Goal: Transaction & Acquisition: Purchase product/service

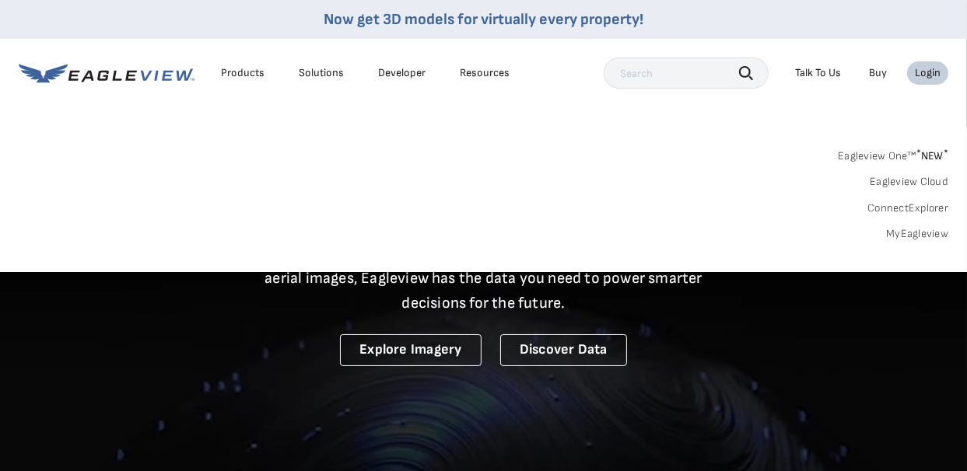
click at [932, 71] on div "Login" at bounding box center [928, 73] width 26 height 14
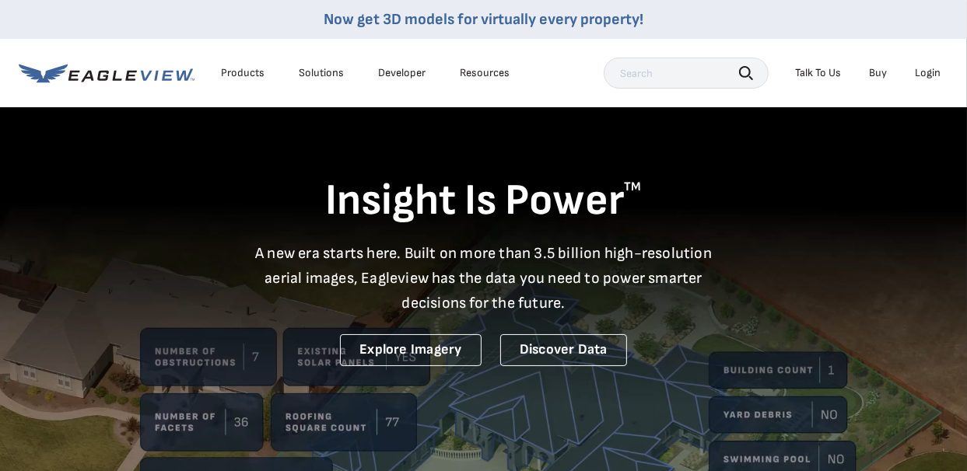
click at [932, 71] on div "Login" at bounding box center [928, 73] width 26 height 14
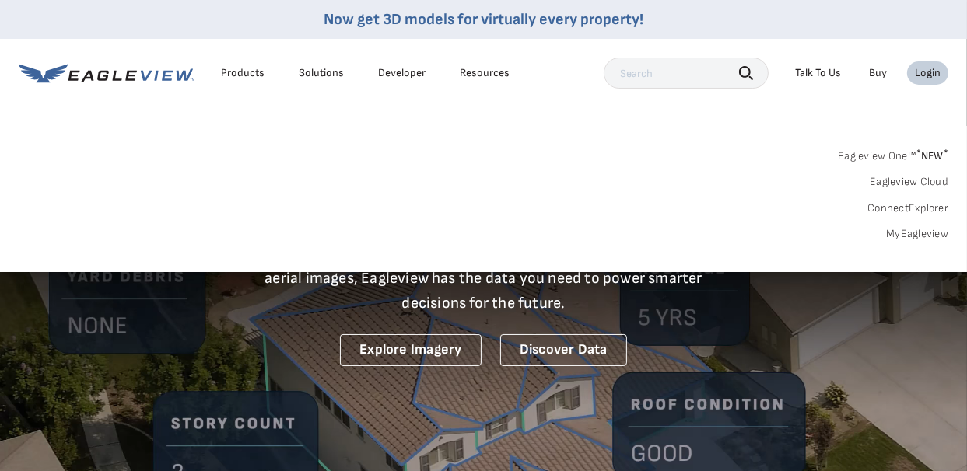
click at [913, 230] on link "MyEagleview" at bounding box center [917, 234] width 62 height 14
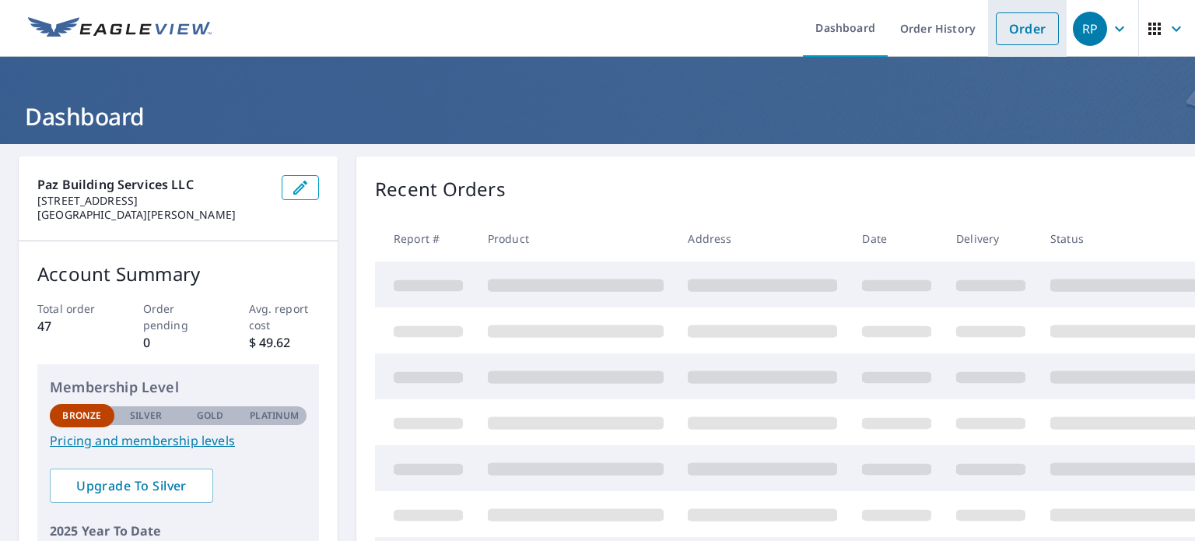
click at [978, 30] on link "Order" at bounding box center [1027, 28] width 63 height 33
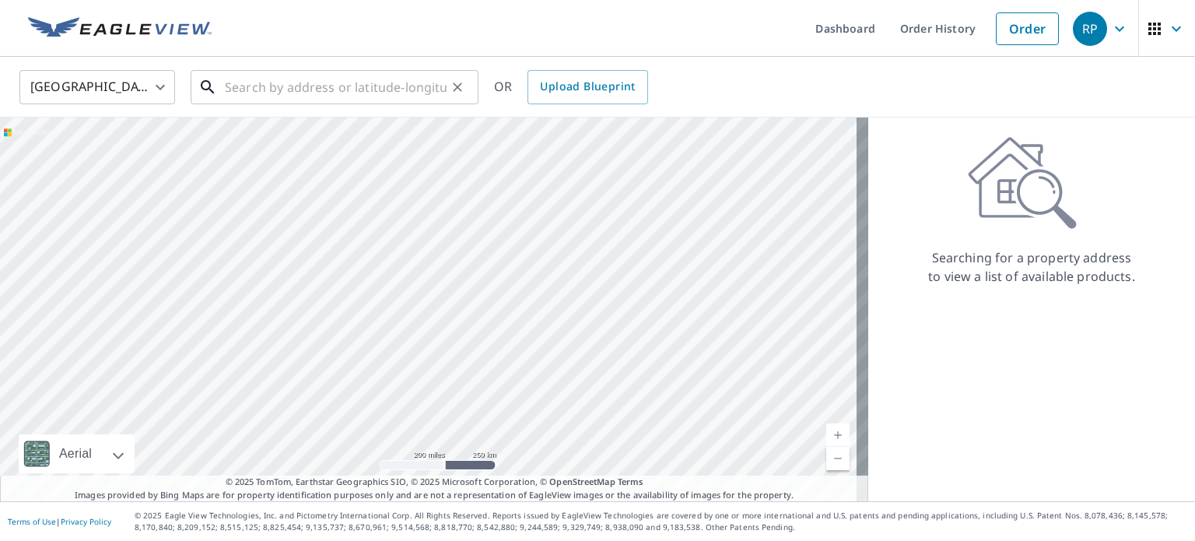
click at [405, 83] on input "text" at bounding box center [336, 87] width 222 height 44
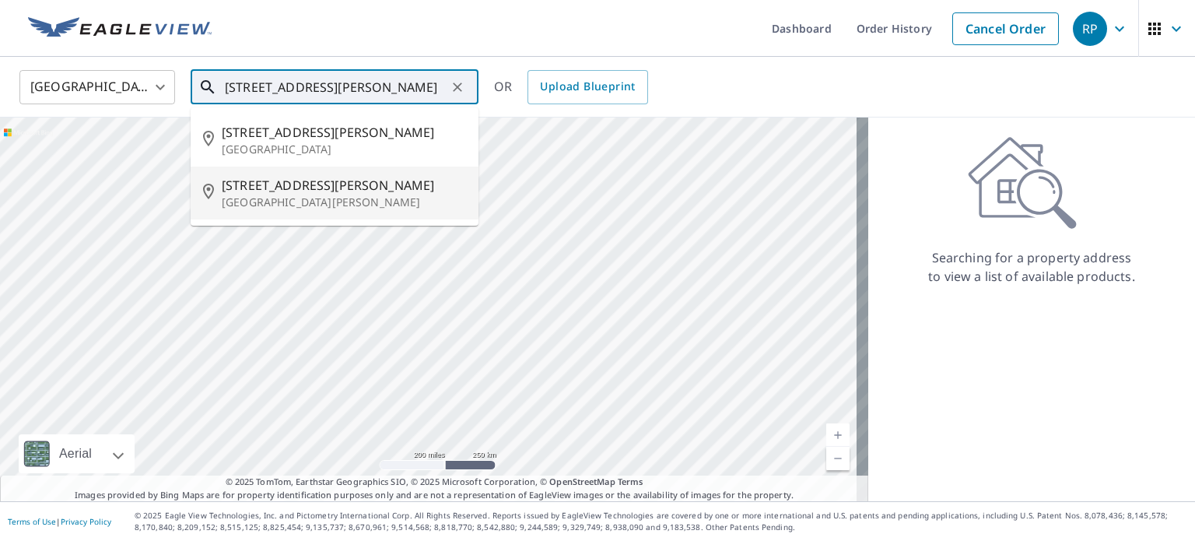
click at [380, 201] on p "[GEOGRAPHIC_DATA][PERSON_NAME]" at bounding box center [344, 202] width 244 height 16
type input "[STREET_ADDRESS][PERSON_NAME]"
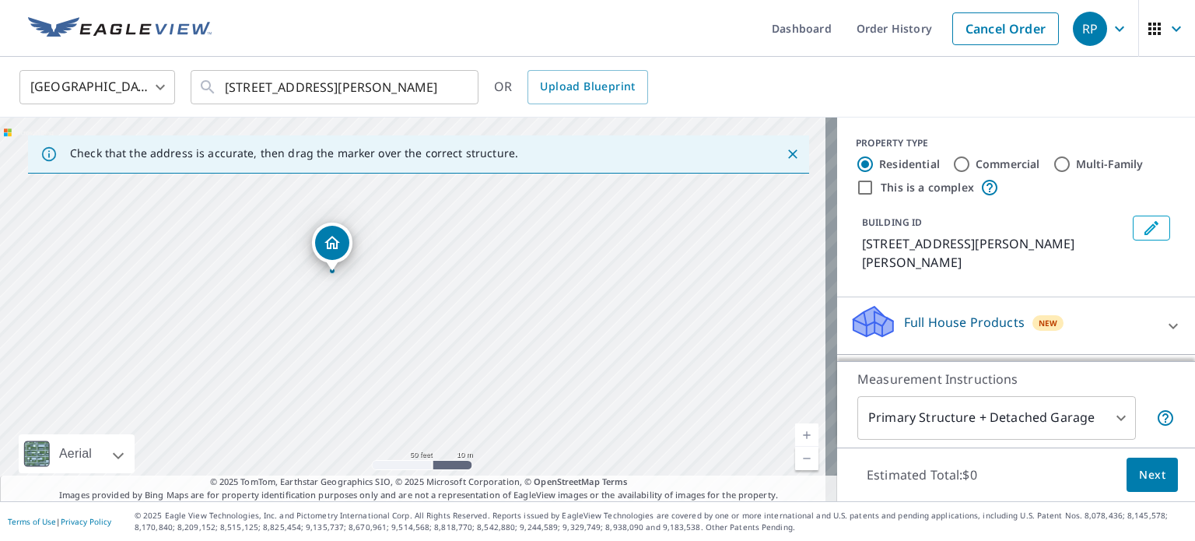
drag, startPoint x: 243, startPoint y: 240, endPoint x: 367, endPoint y: 318, distance: 147.2
click at [367, 318] on div "[STREET_ADDRESS][PERSON_NAME]" at bounding box center [418, 309] width 837 height 384
click at [367, 319] on div "[STREET_ADDRESS][PERSON_NAME]" at bounding box center [418, 309] width 837 height 384
drag, startPoint x: 339, startPoint y: 301, endPoint x: 380, endPoint y: 354, distance: 67.1
click at [380, 354] on div "[STREET_ADDRESS][PERSON_NAME]" at bounding box center [418, 309] width 837 height 384
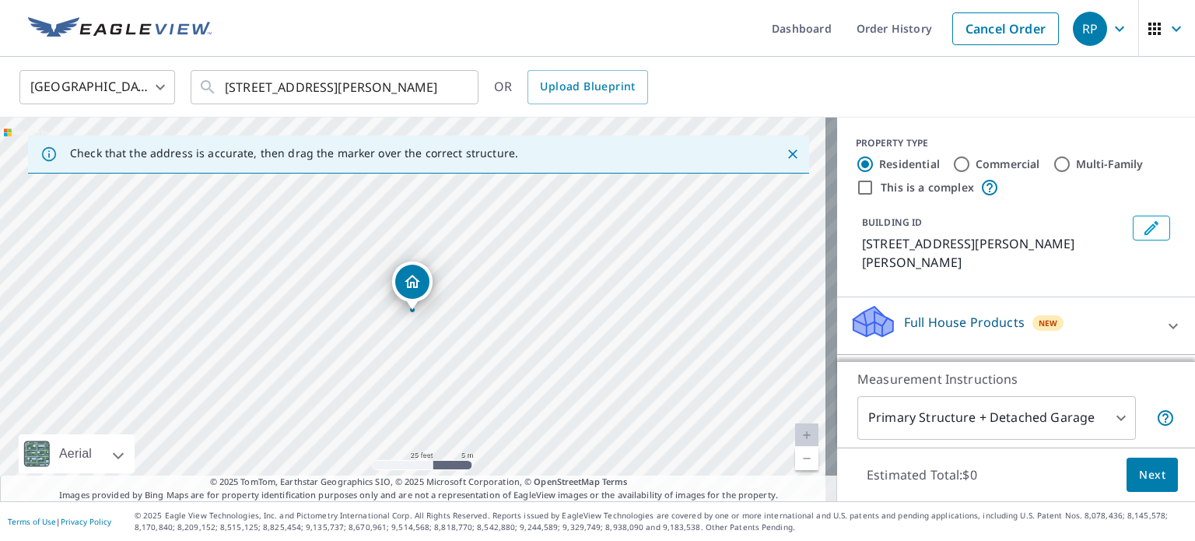
click at [978, 413] on body "RP RP Dashboard Order History Cancel Order RP [GEOGRAPHIC_DATA] [GEOGRAPHIC_DAT…" at bounding box center [597, 270] width 1195 height 541
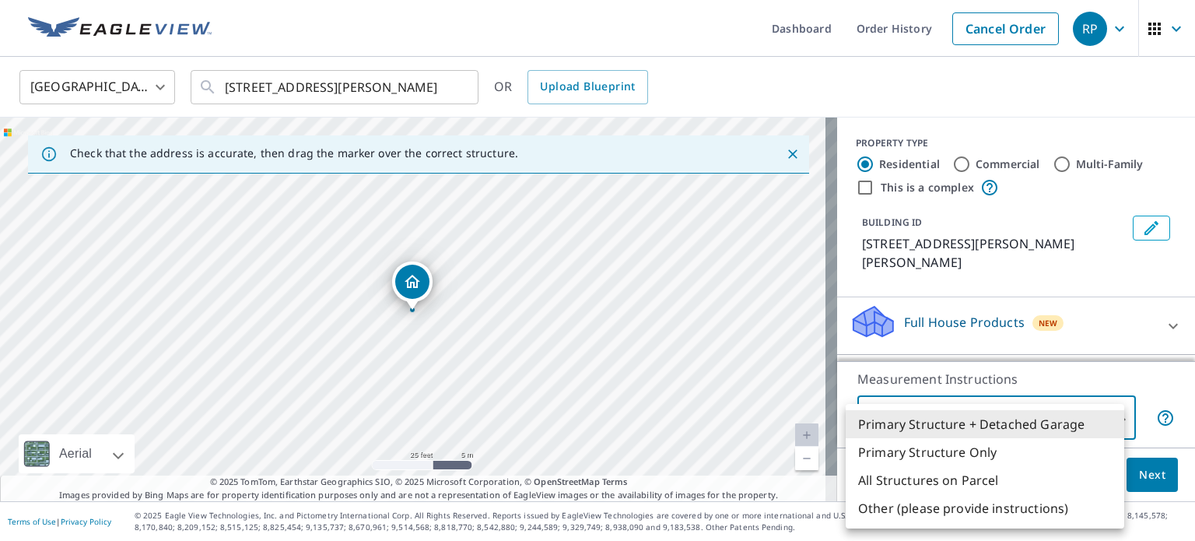
click at [978, 443] on li "Primary Structure Only" at bounding box center [985, 452] width 278 height 28
type input "2"
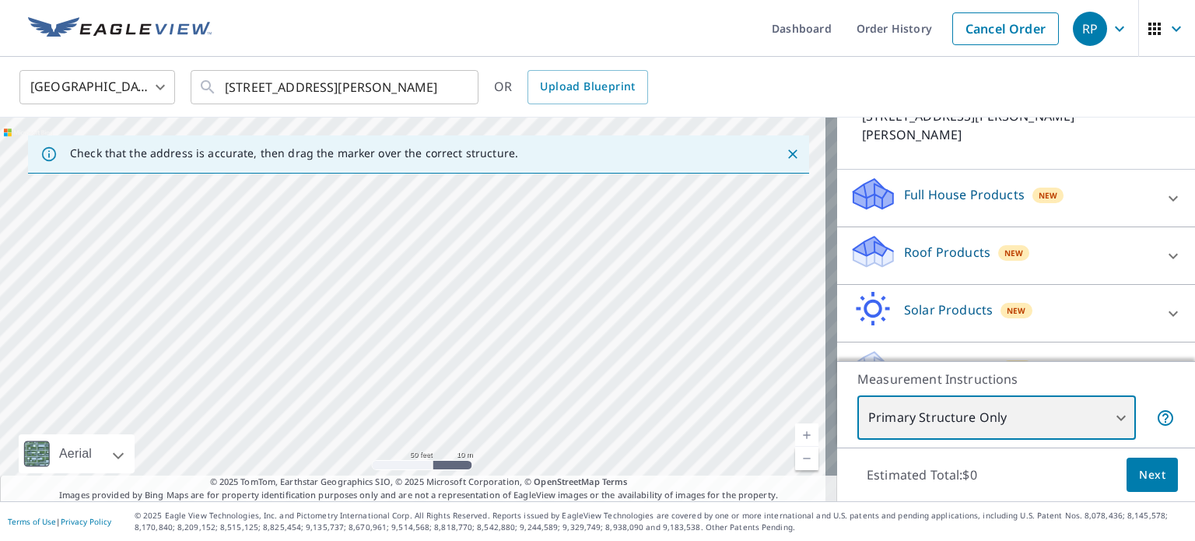
scroll to position [156, 0]
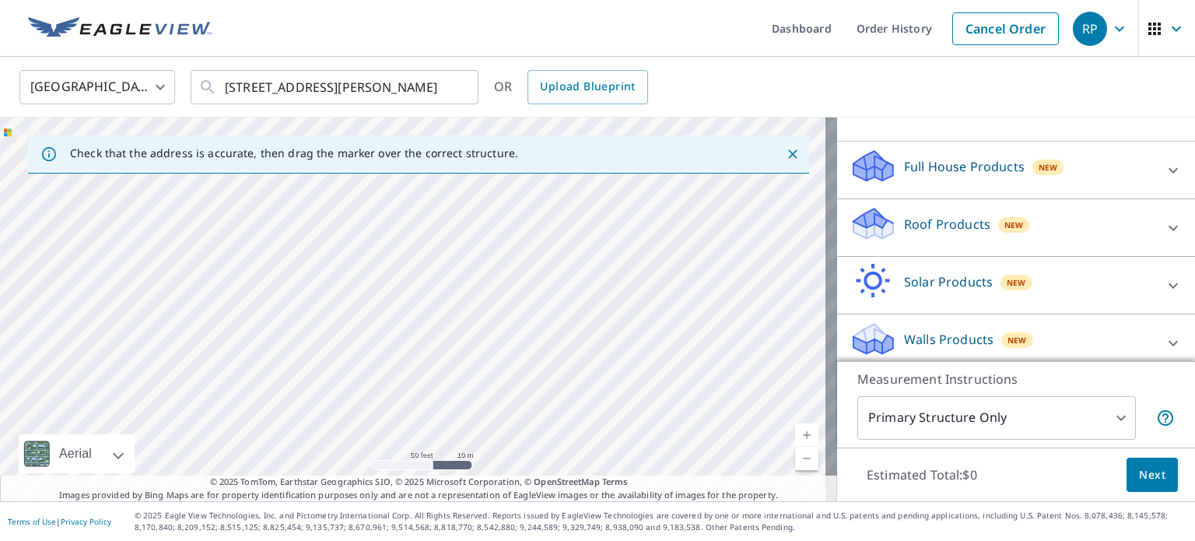
click at [978, 173] on div "Full House Products New" at bounding box center [1001, 170] width 305 height 44
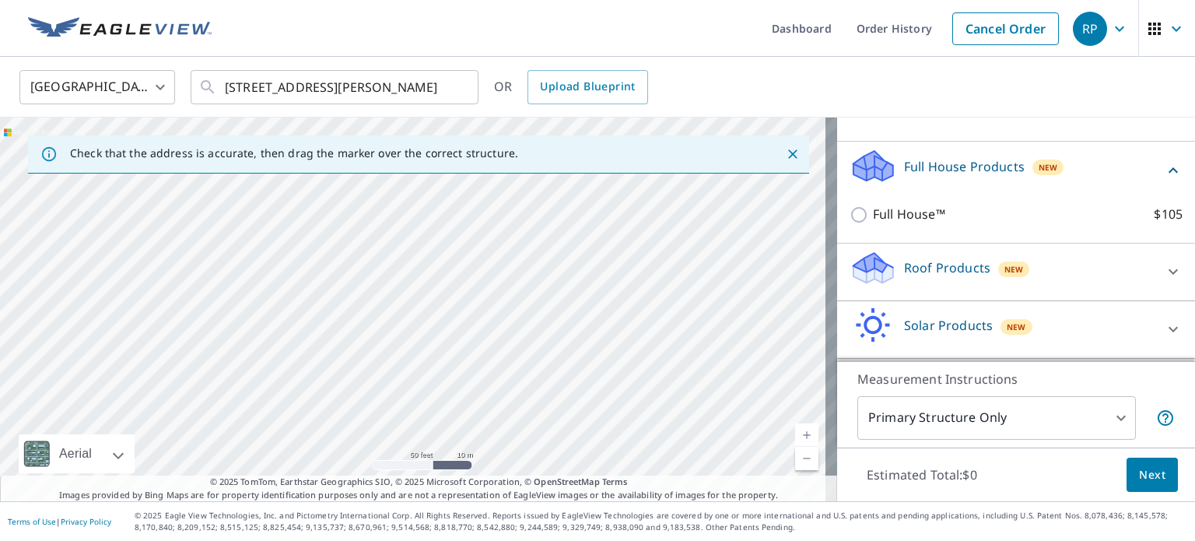
click at [978, 173] on div "Full House Products New" at bounding box center [1006, 170] width 314 height 44
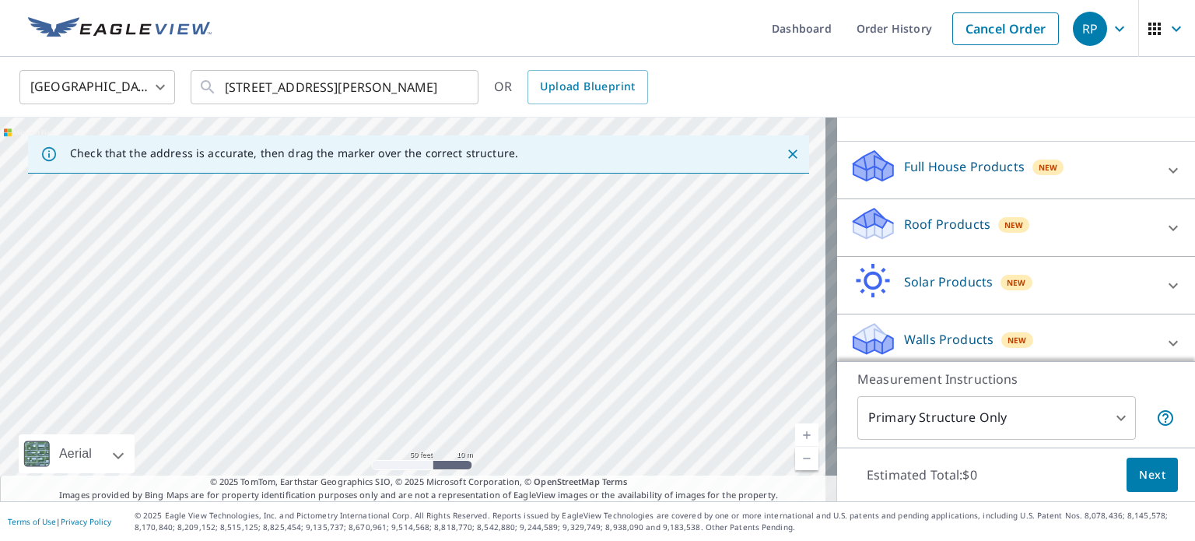
click at [978, 234] on div "Roof Products New" at bounding box center [1001, 227] width 305 height 44
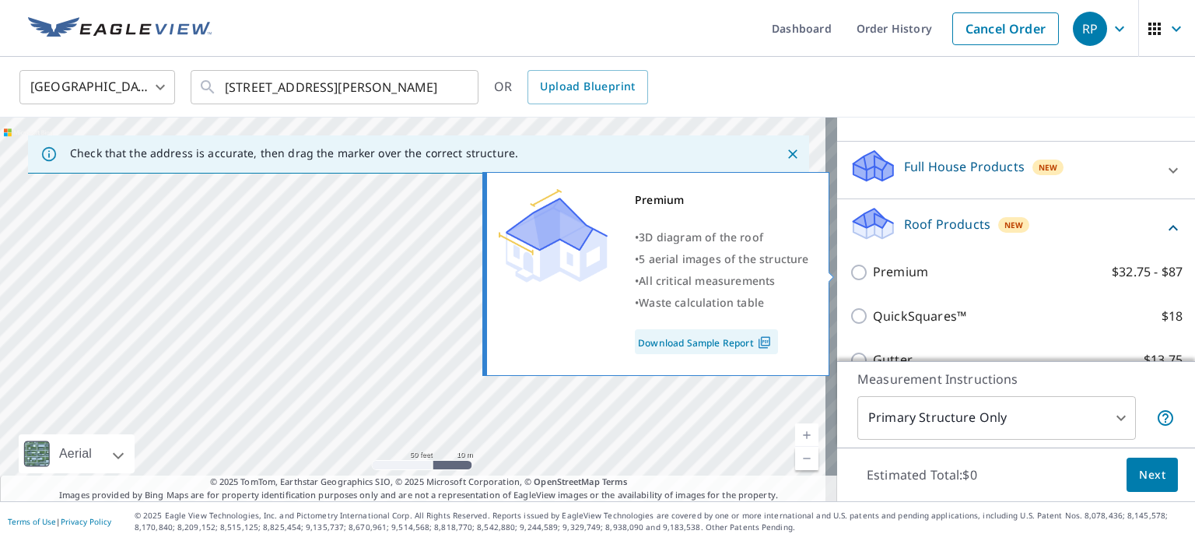
click at [899, 265] on p "Premium" at bounding box center [900, 271] width 55 height 19
click at [873, 265] on input "Premium $32.75 - $87" at bounding box center [860, 272] width 23 height 19
checkbox input "true"
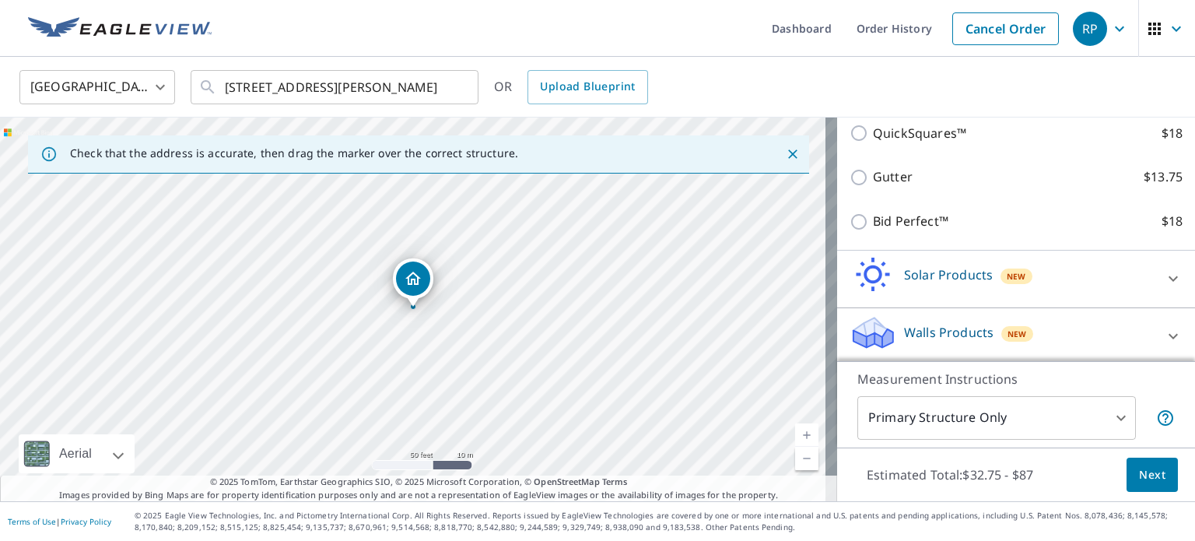
scroll to position [391, 0]
click at [978, 472] on span "Next" at bounding box center [1152, 474] width 26 height 19
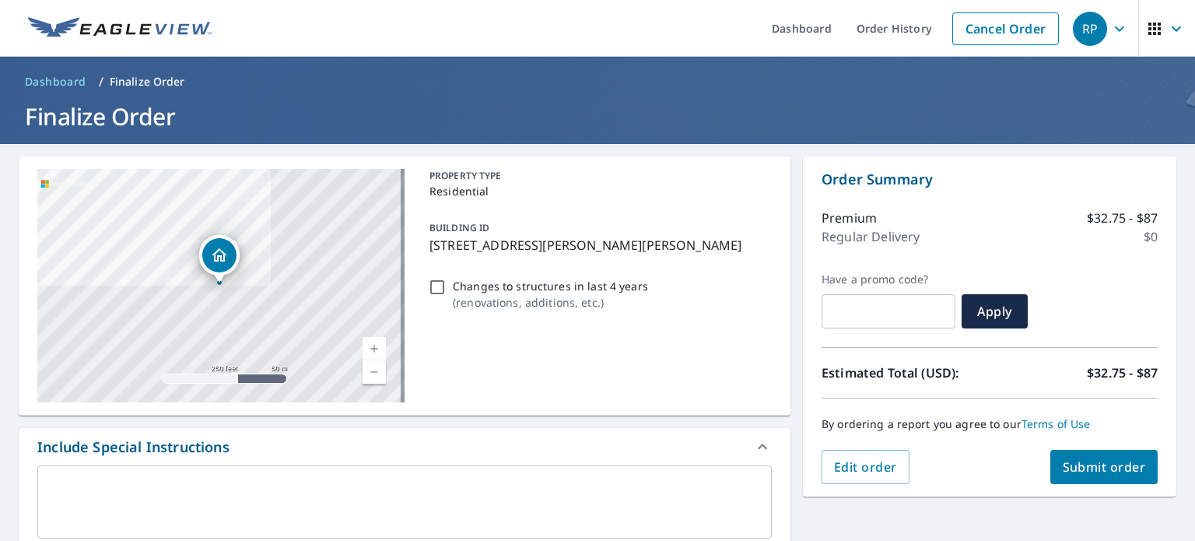
click at [978, 458] on span "Submit order" at bounding box center [1104, 466] width 83 height 17
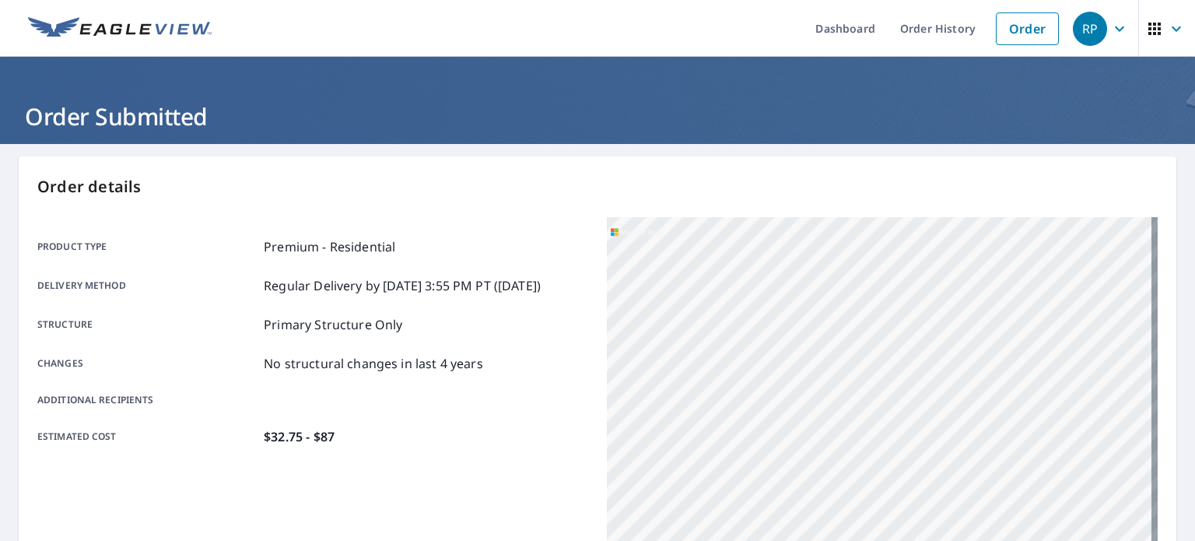
click at [149, 30] on img at bounding box center [120, 28] width 184 height 23
